Goal: Task Accomplishment & Management: Manage account settings

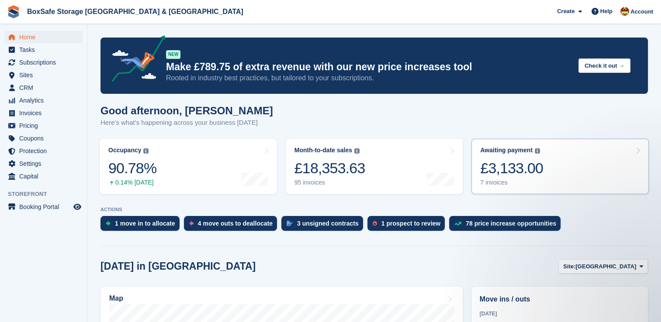
click at [547, 172] on link "Awaiting payment The total outstanding balance on all open invoices. £3,133.00 …" at bounding box center [559, 166] width 177 height 55
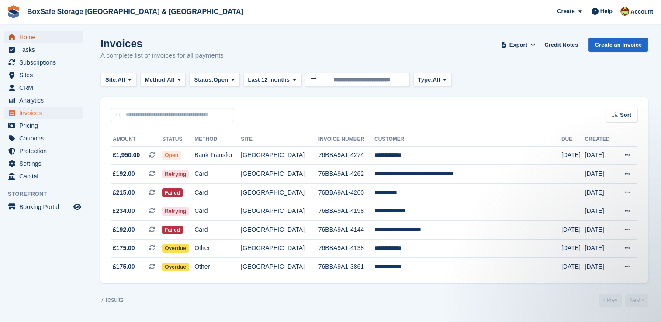
click at [56, 39] on span "Home" at bounding box center [45, 37] width 52 height 12
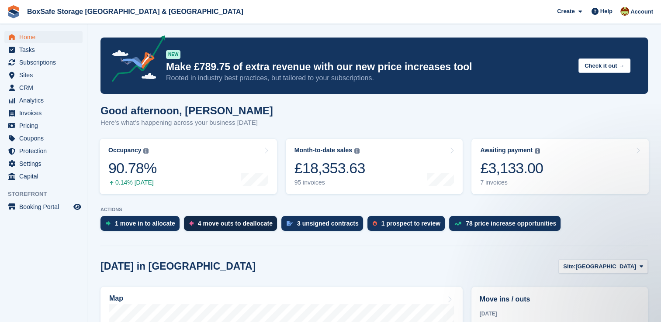
click at [215, 226] on div "4 move outs to deallocate" at bounding box center [235, 223] width 75 height 7
